Goal: Task Accomplishment & Management: Complete application form

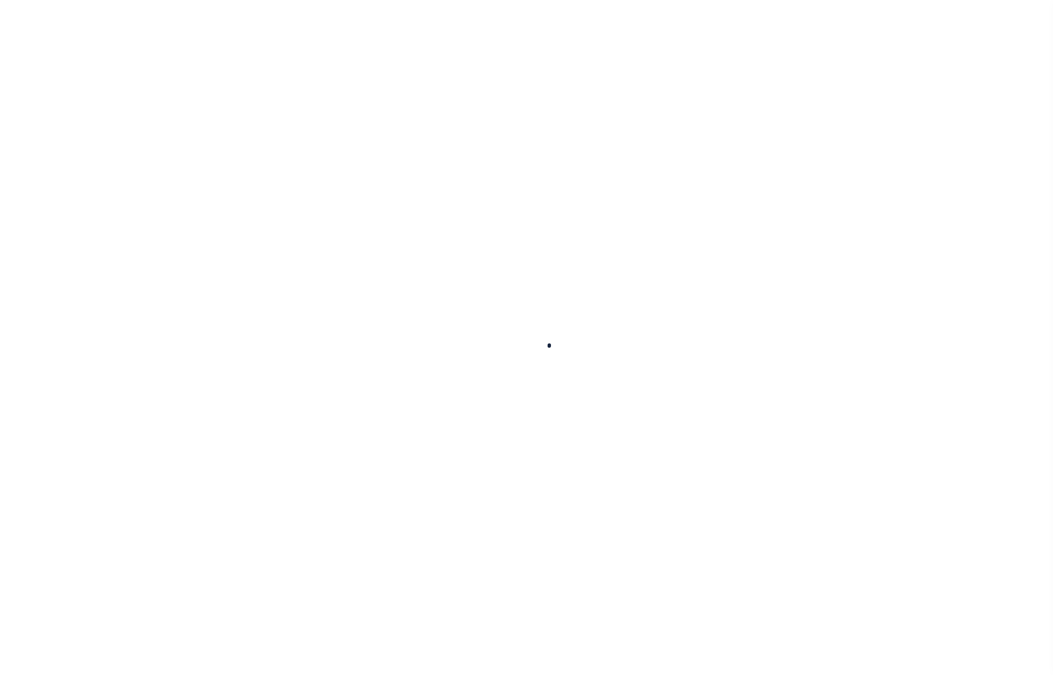
select select
checkbox input "false"
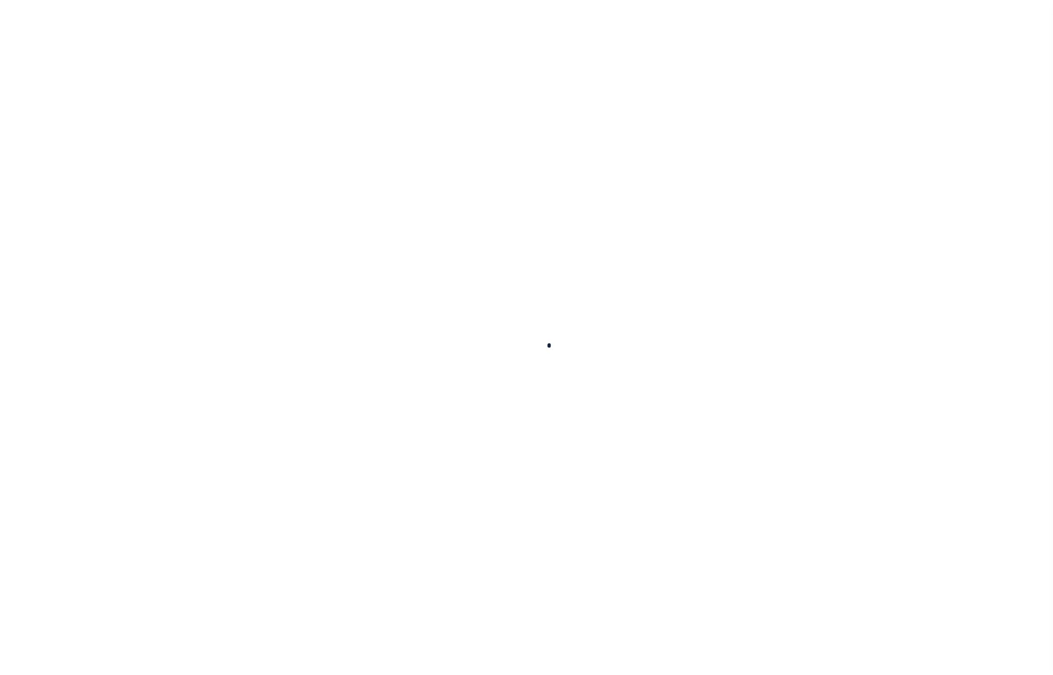
checkbox input "false"
type input "900117019"
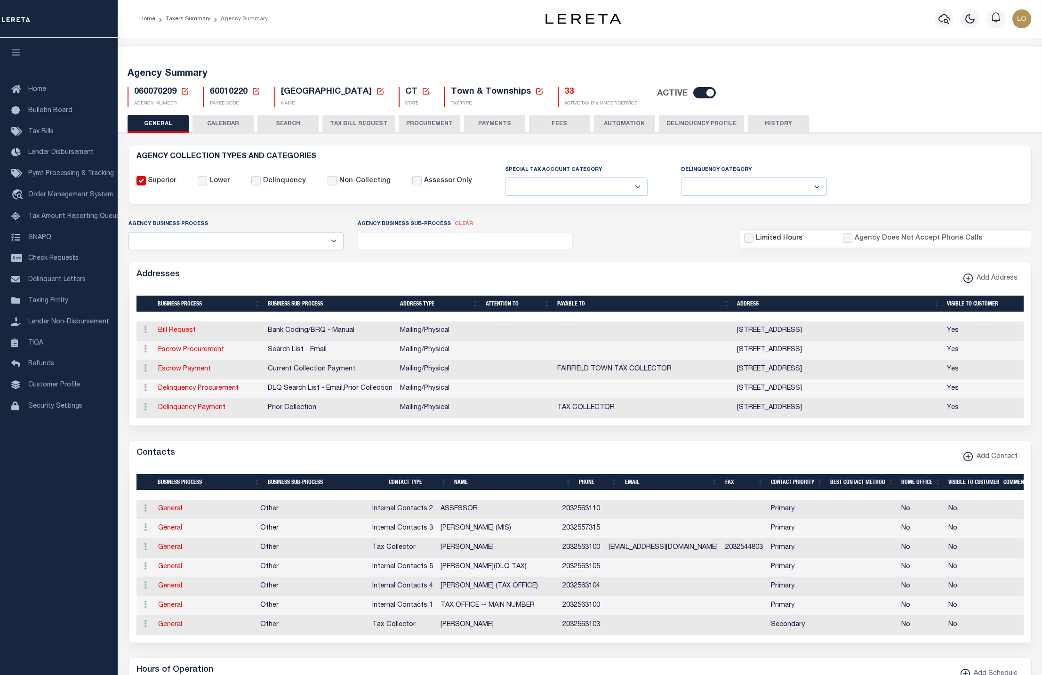
click at [354, 121] on button "TAX BILL REQUEST" at bounding box center [358, 124] width 72 height 18
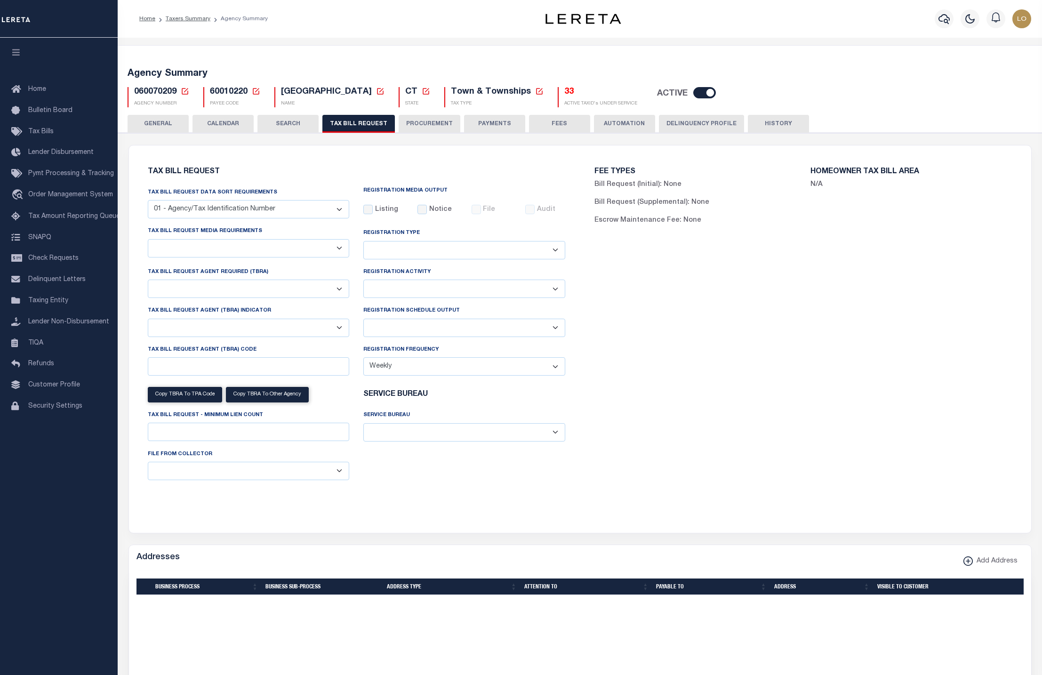
click at [248, 332] on select "A - Agency requires both customer TBRA code and LERETA TBRA code. B - Agency re…" at bounding box center [249, 328] width 202 height 18
checkbox input "false"
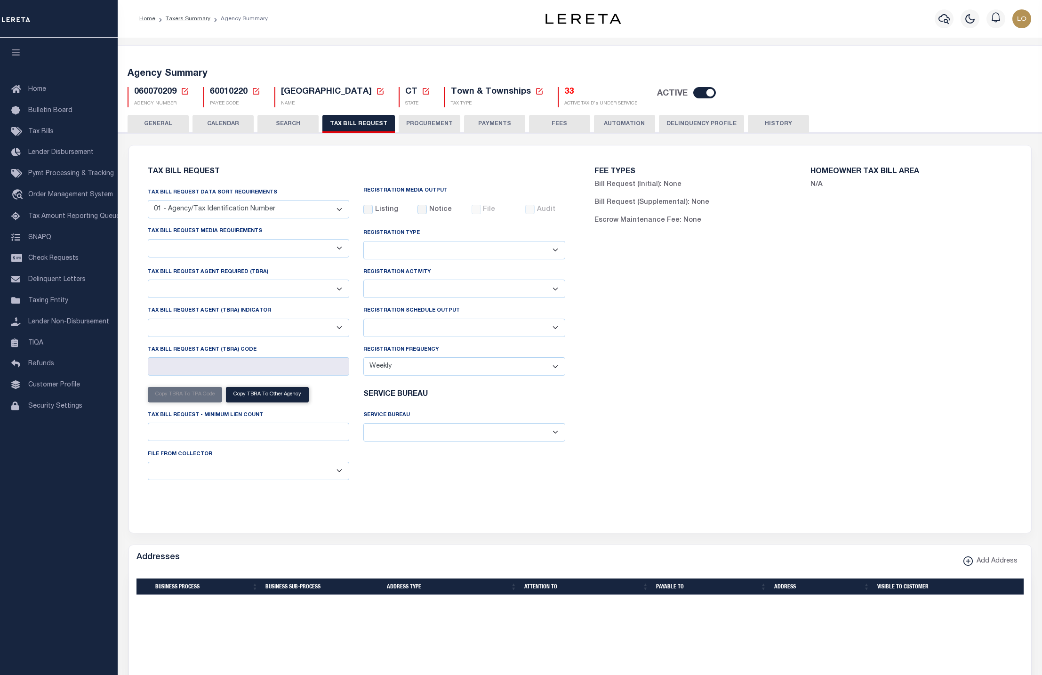
select select "22"
select select "false"
select select
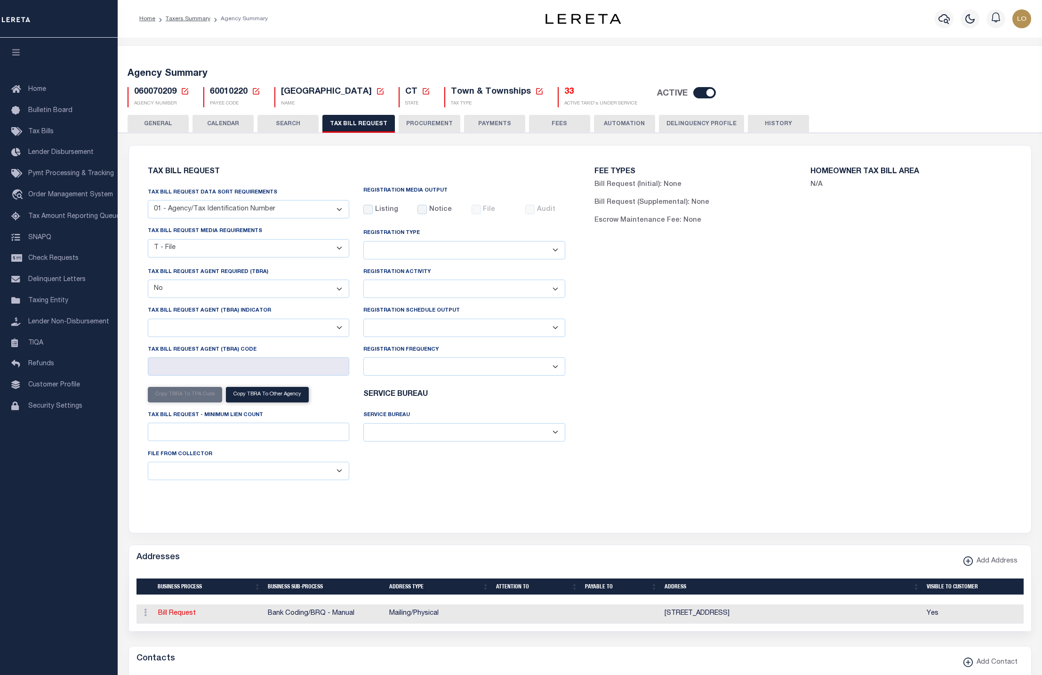
click at [267, 290] on select "Yes No" at bounding box center [249, 289] width 202 height 18
select select "true"
click at [148, 283] on select "Yes No" at bounding box center [249, 289] width 202 height 18
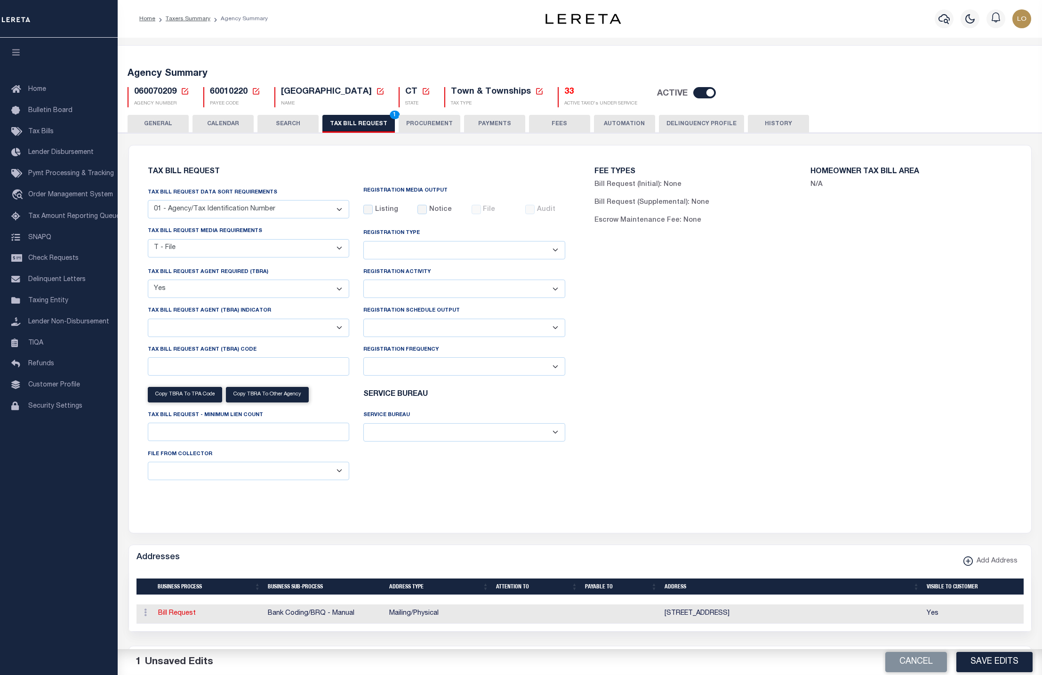
click at [578, 472] on div "Tax Bill Request Tax Bill Request Data Sort Requirements 01 - Agency/Tax Identi…" at bounding box center [356, 334] width 447 height 354
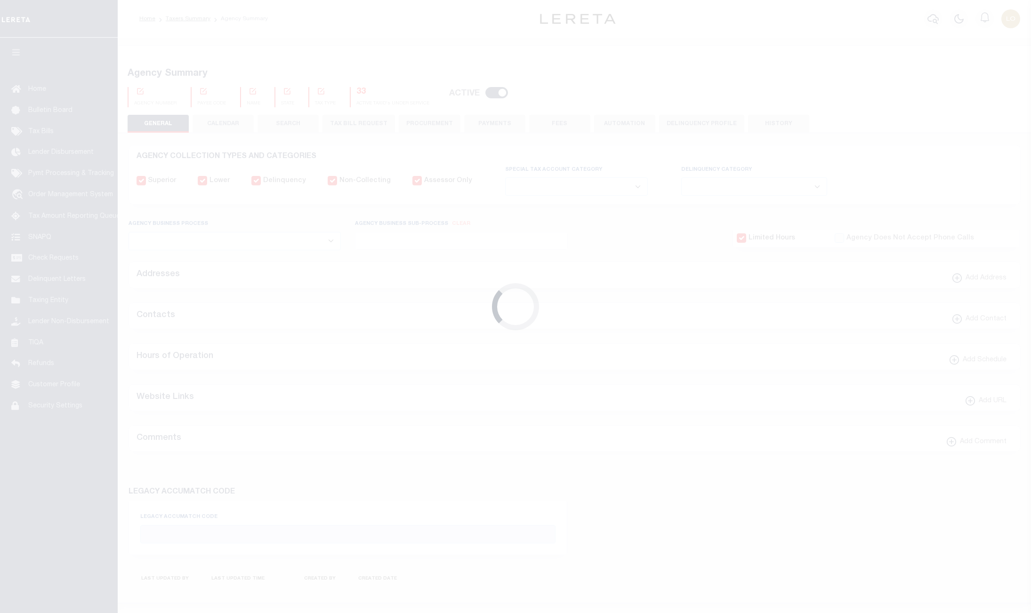
select select
checkbox input "false"
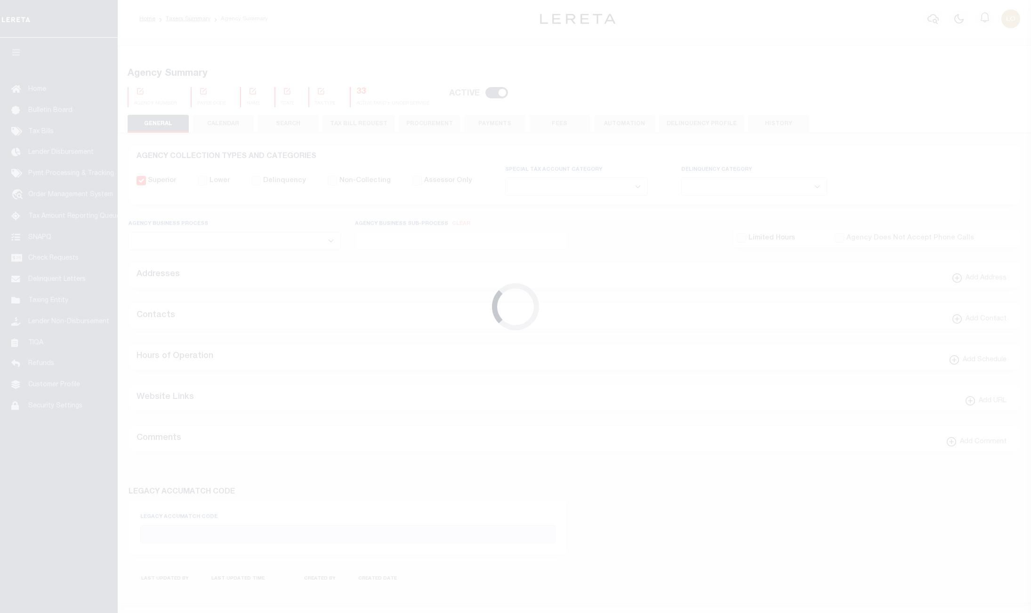
checkbox input "false"
type input "900117019"
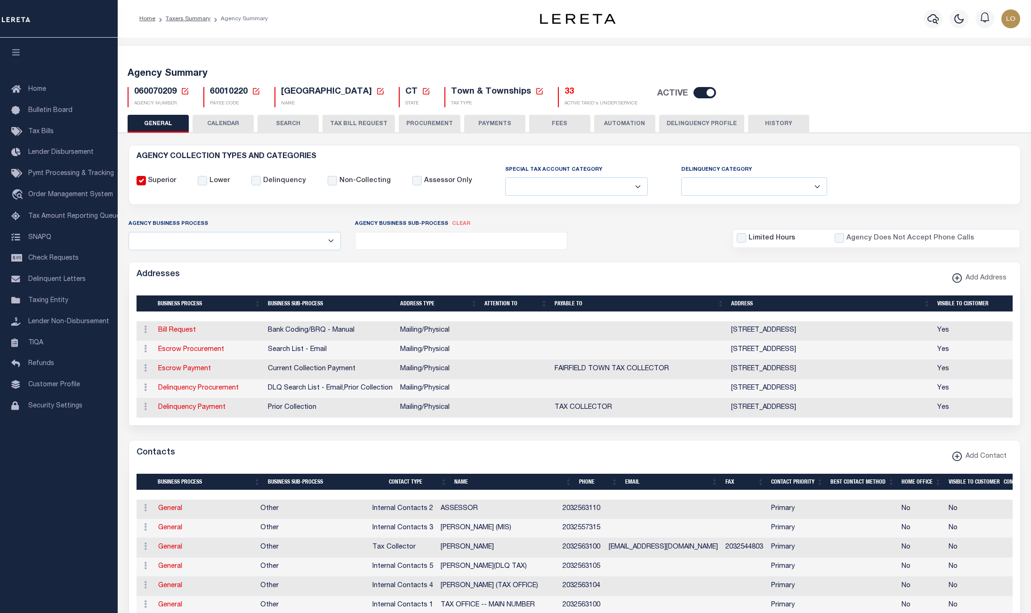
drag, startPoint x: 346, startPoint y: 116, endPoint x: 670, endPoint y: 74, distance: 326.6
click at [346, 116] on button "TAX BILL REQUEST" at bounding box center [358, 124] width 72 height 18
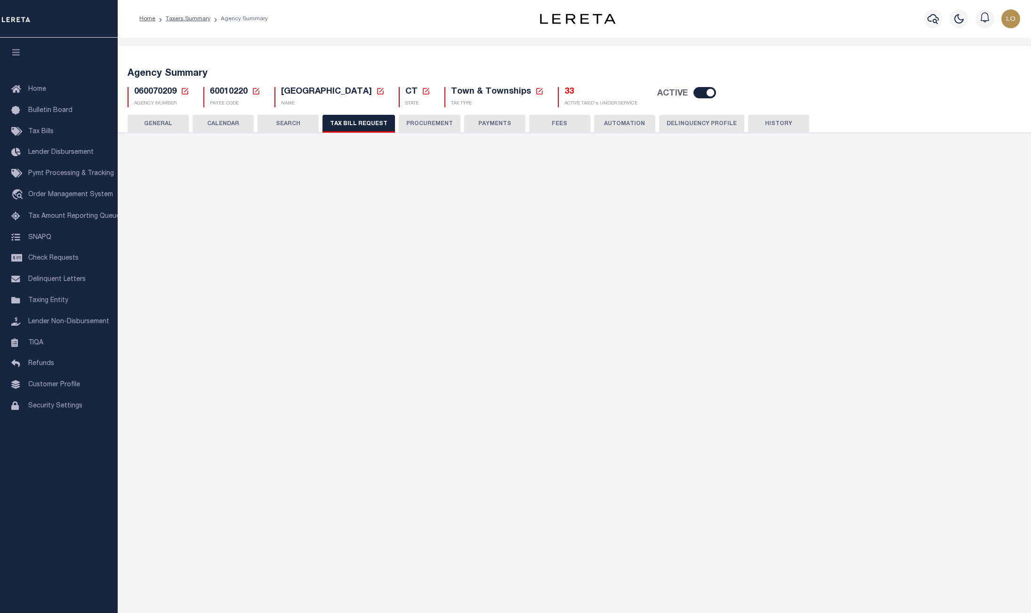
checkbox input "false"
select select "22"
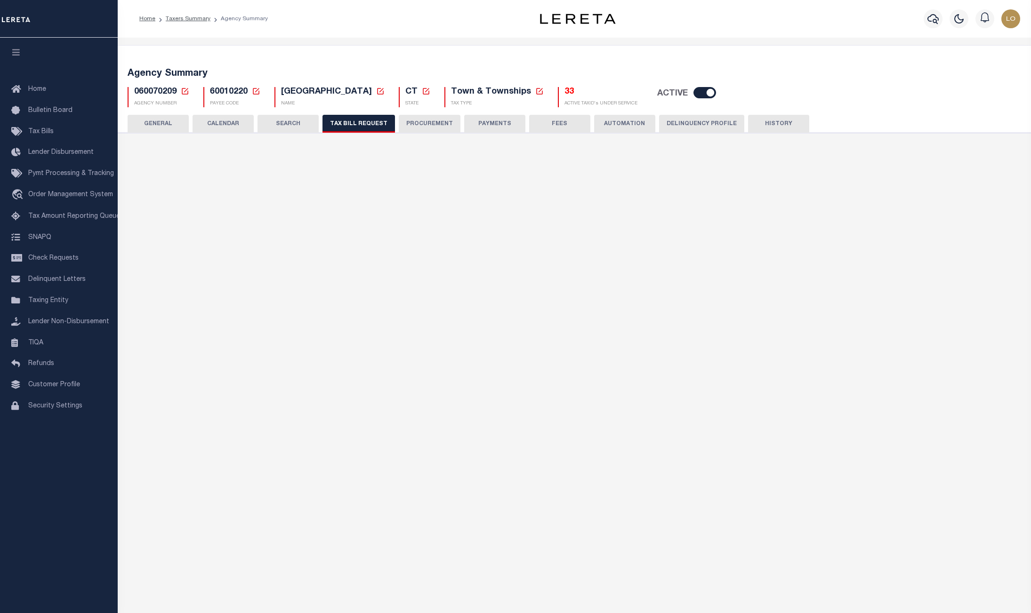
select select "false"
select select
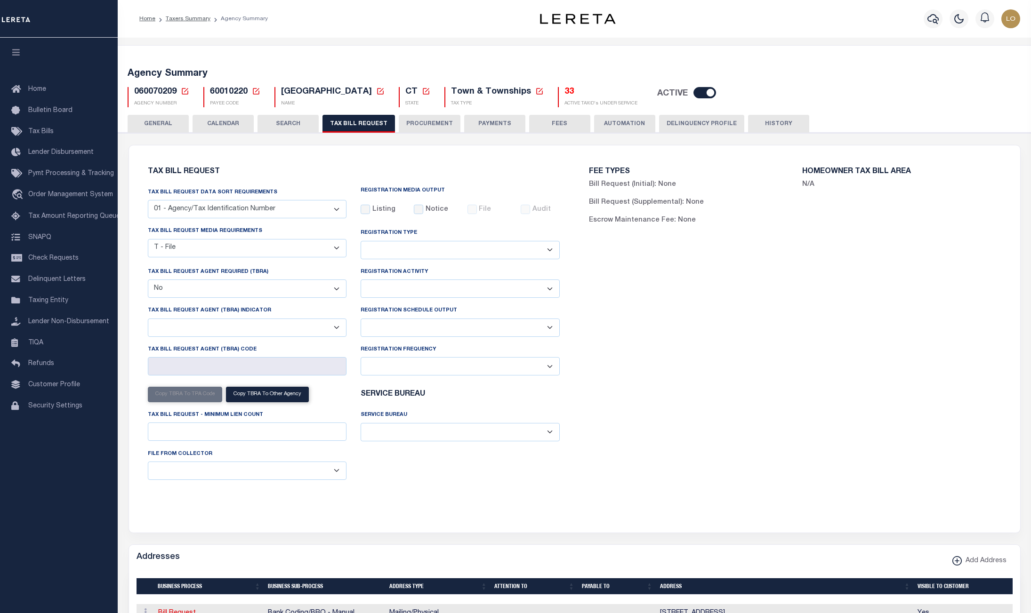
drag, startPoint x: 117, startPoint y: 2, endPoint x: 1044, endPoint y: 614, distance: 1110.6
drag, startPoint x: 1, startPoint y: 2, endPoint x: 1030, endPoint y: 590, distance: 1184.6
click at [0, 0] on div "2184x1250 frames : 0 0 / 15 secs" at bounding box center [0, 0] width 0 height 0
click at [0, 0] on icon at bounding box center [0, 0] width 0 height 0
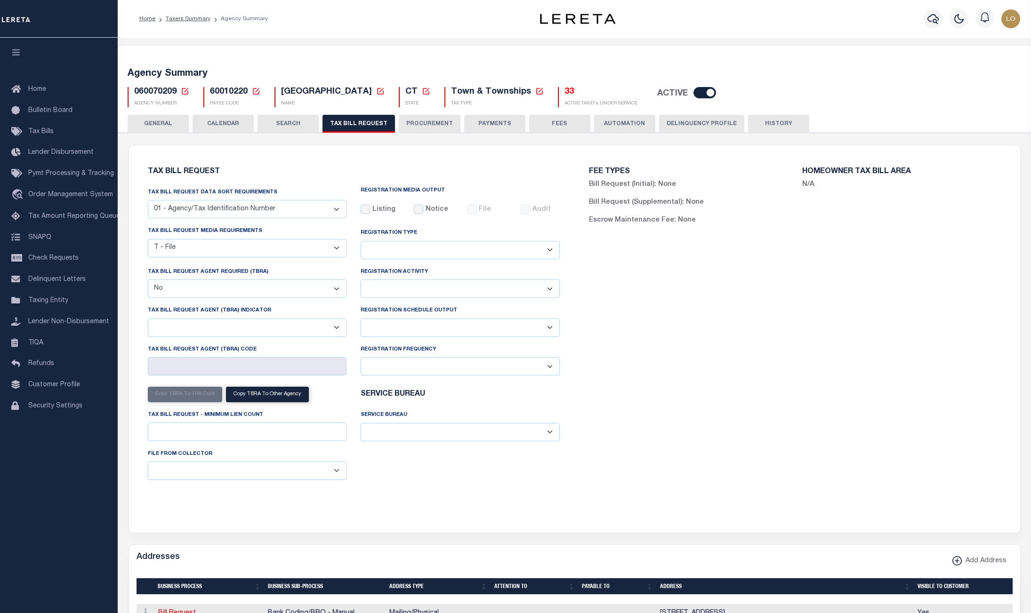
click at [355, 122] on button "TAX BILL REQUEST" at bounding box center [358, 124] width 72 height 18
click at [220, 295] on select "Yes No" at bounding box center [247, 289] width 199 height 18
click at [148, 283] on select "Yes No" at bounding box center [247, 289] width 199 height 18
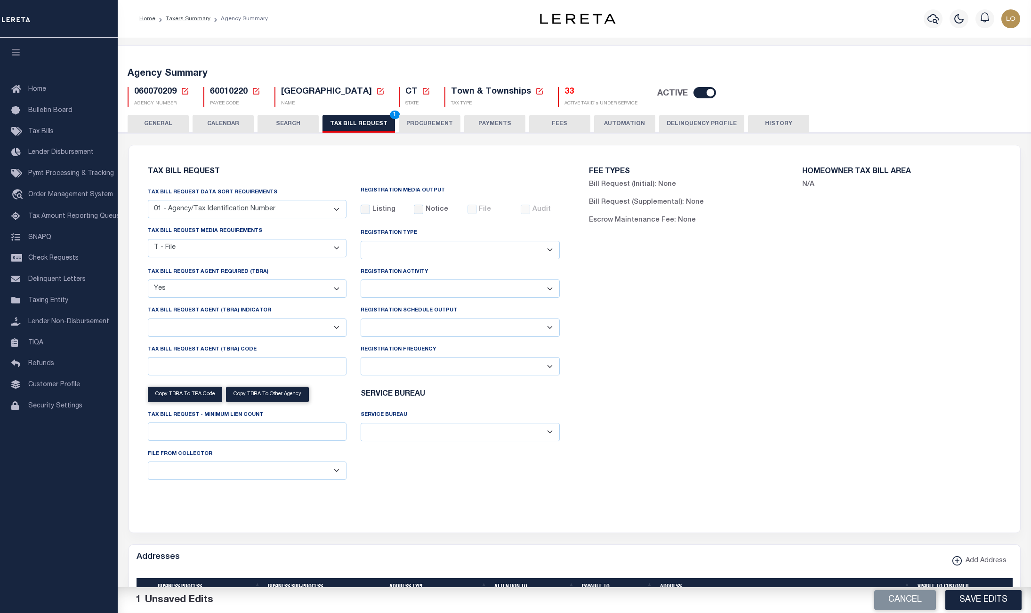
click at [910, 591] on button "Cancel" at bounding box center [905, 600] width 62 height 20
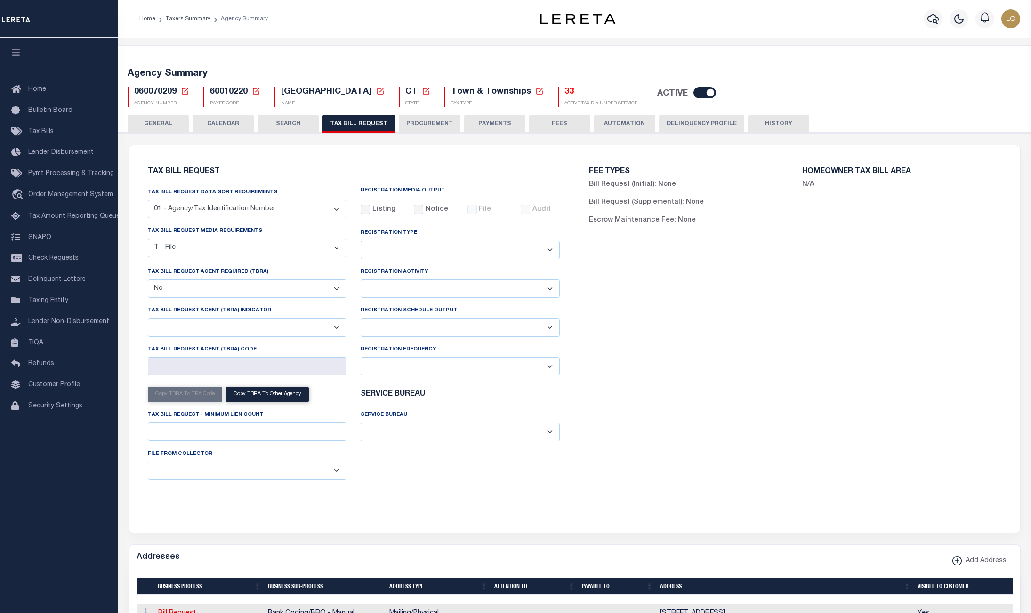
click at [0, 0] on circle at bounding box center [0, 0] width 0 height 0
click at [322, 297] on select "Yes No" at bounding box center [247, 289] width 199 height 18
select select "true"
click at [148, 283] on select "Yes No" at bounding box center [247, 289] width 199 height 18
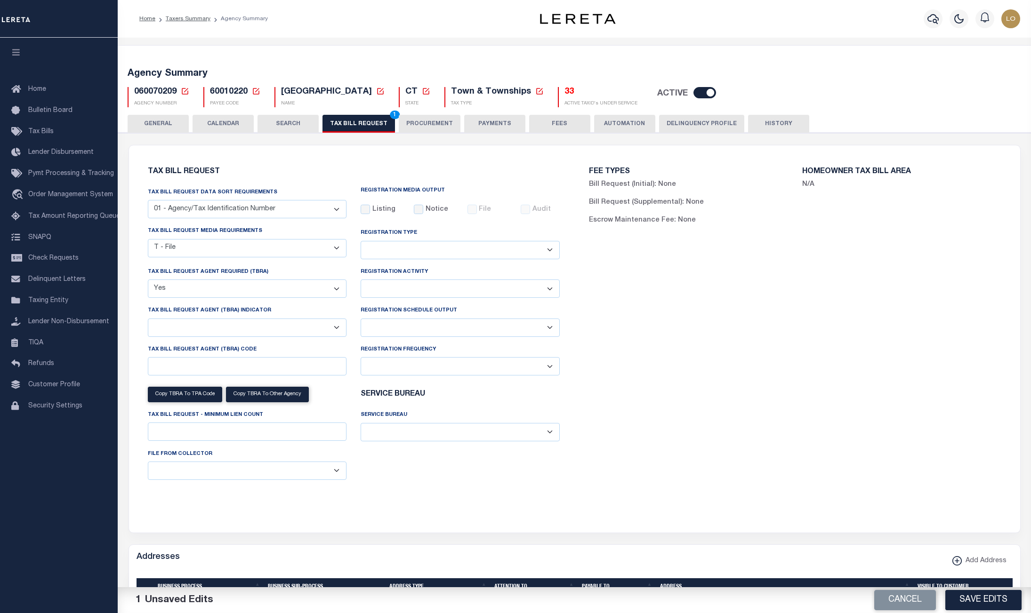
click at [753, 441] on div "FEE TYPES Bill Request (Initial): None Bill Request (Supplemental): None Escrow…" at bounding box center [795, 334] width 442 height 354
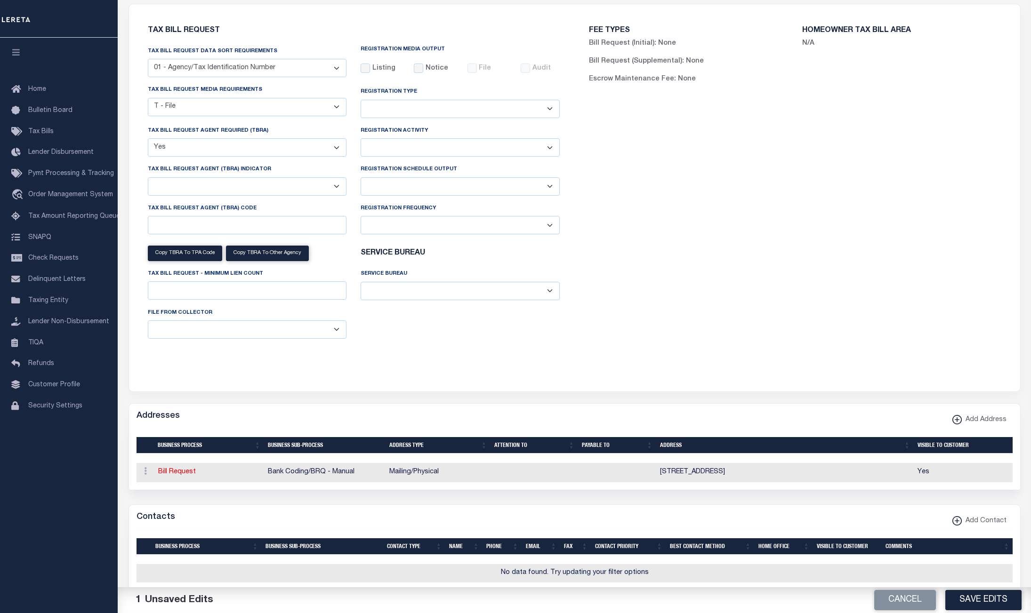
click at [0, 0] on div at bounding box center [0, 0] width 0 height 0
drag, startPoint x: 247, startPoint y: 509, endPoint x: 593, endPoint y: 414, distance: 358.7
click at [0, 0] on div "2184x1250 frames : 167 14 / 15 secs" at bounding box center [0, 0] width 0 height 0
click at [0, 0] on img at bounding box center [0, 0] width 0 height 0
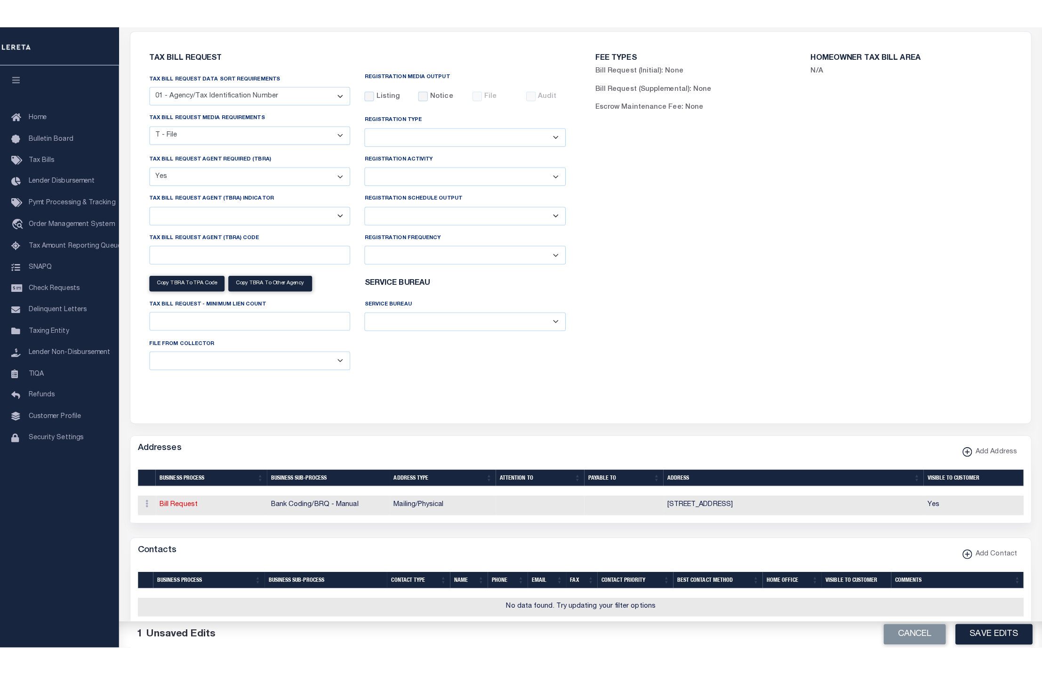
scroll to position [0, 0]
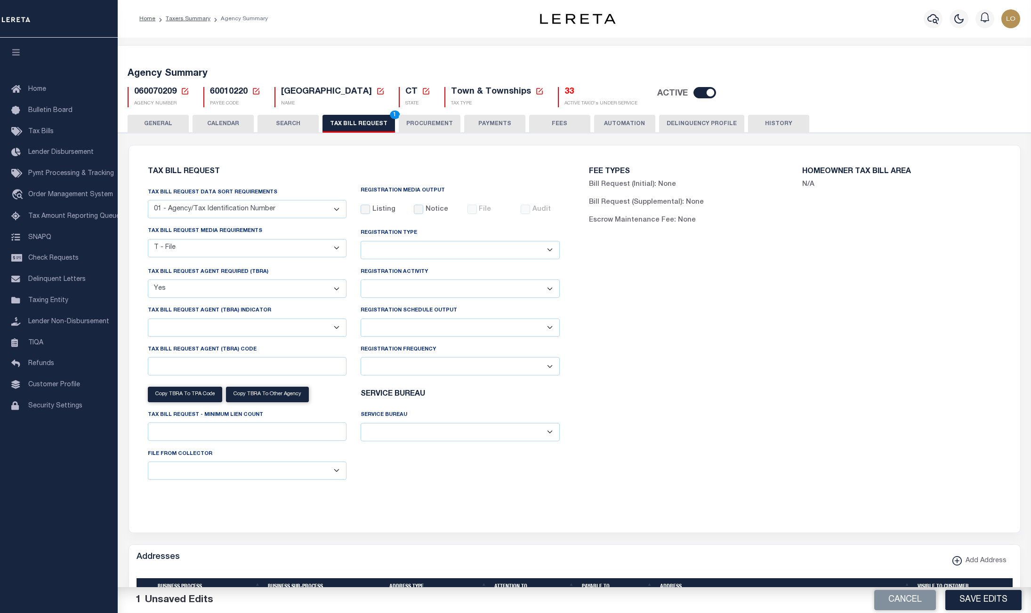
click at [189, 295] on select "Yes No" at bounding box center [247, 289] width 199 height 18
click at [148, 283] on select "Yes No" at bounding box center [247, 289] width 199 height 18
click at [987, 602] on button "Save Edits" at bounding box center [983, 600] width 76 height 20
